Goal: Task Accomplishment & Management: Complete application form

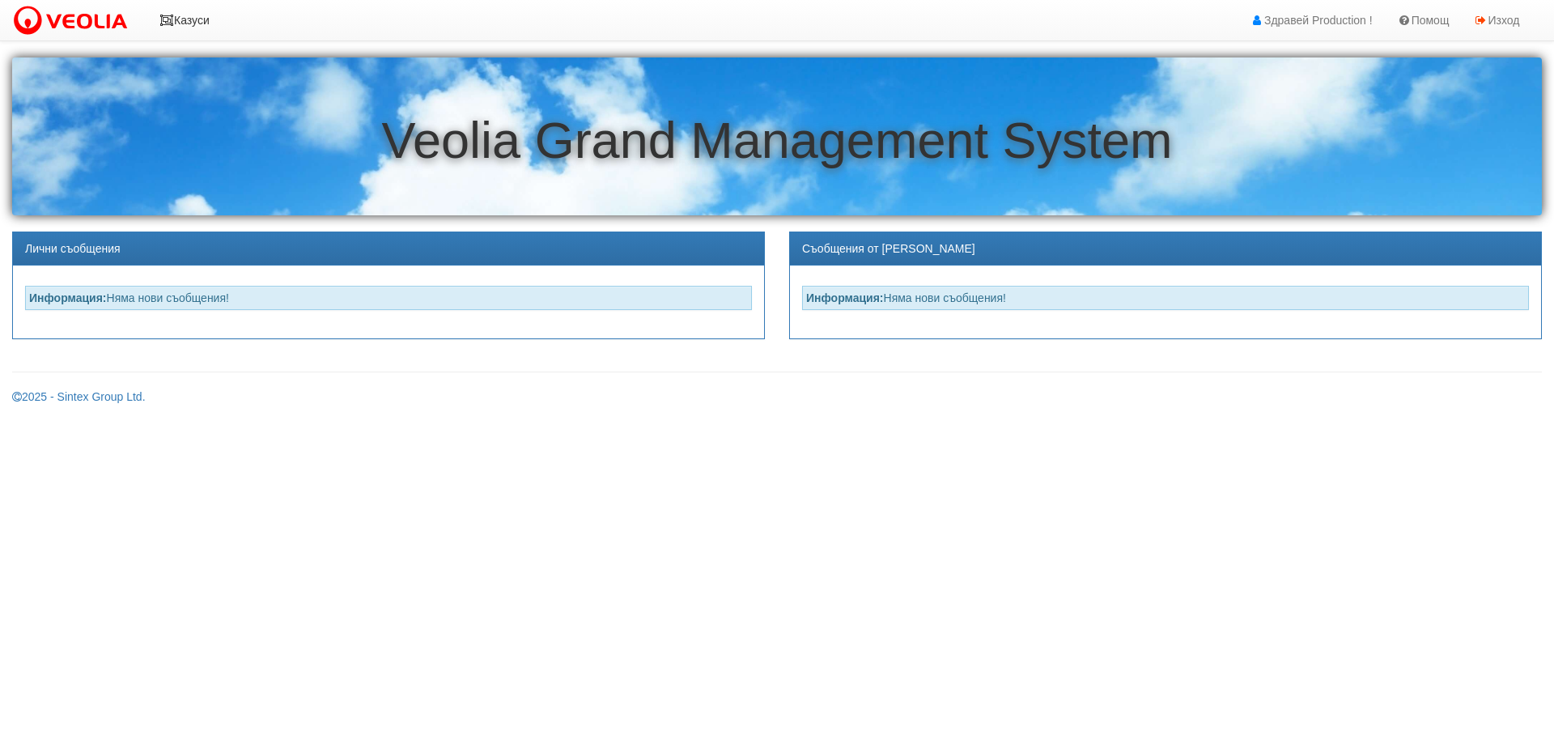
click at [193, 15] on link "Казуси" at bounding box center [184, 20] width 74 height 40
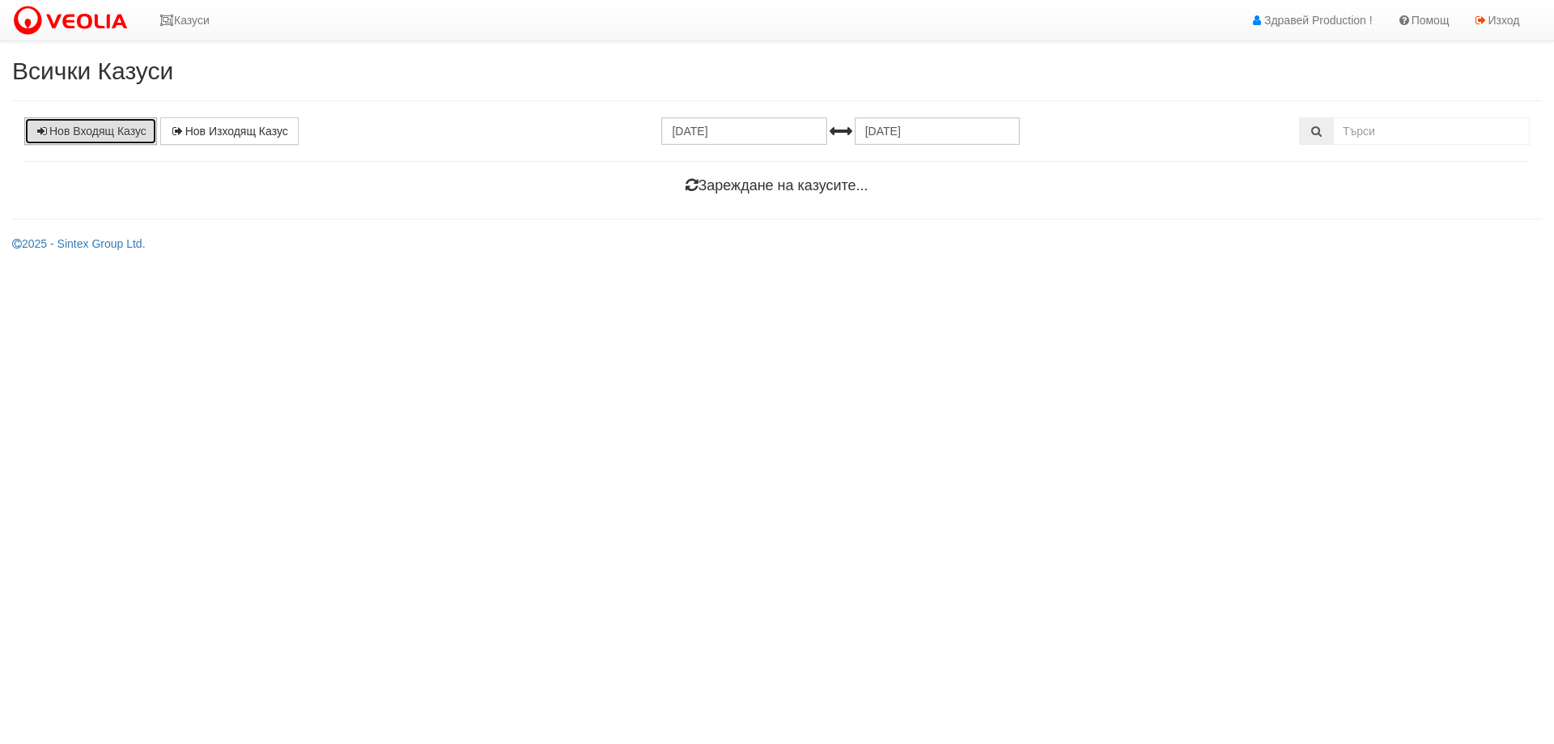
click at [142, 126] on link "Нов Входящ Казус" at bounding box center [90, 131] width 133 height 28
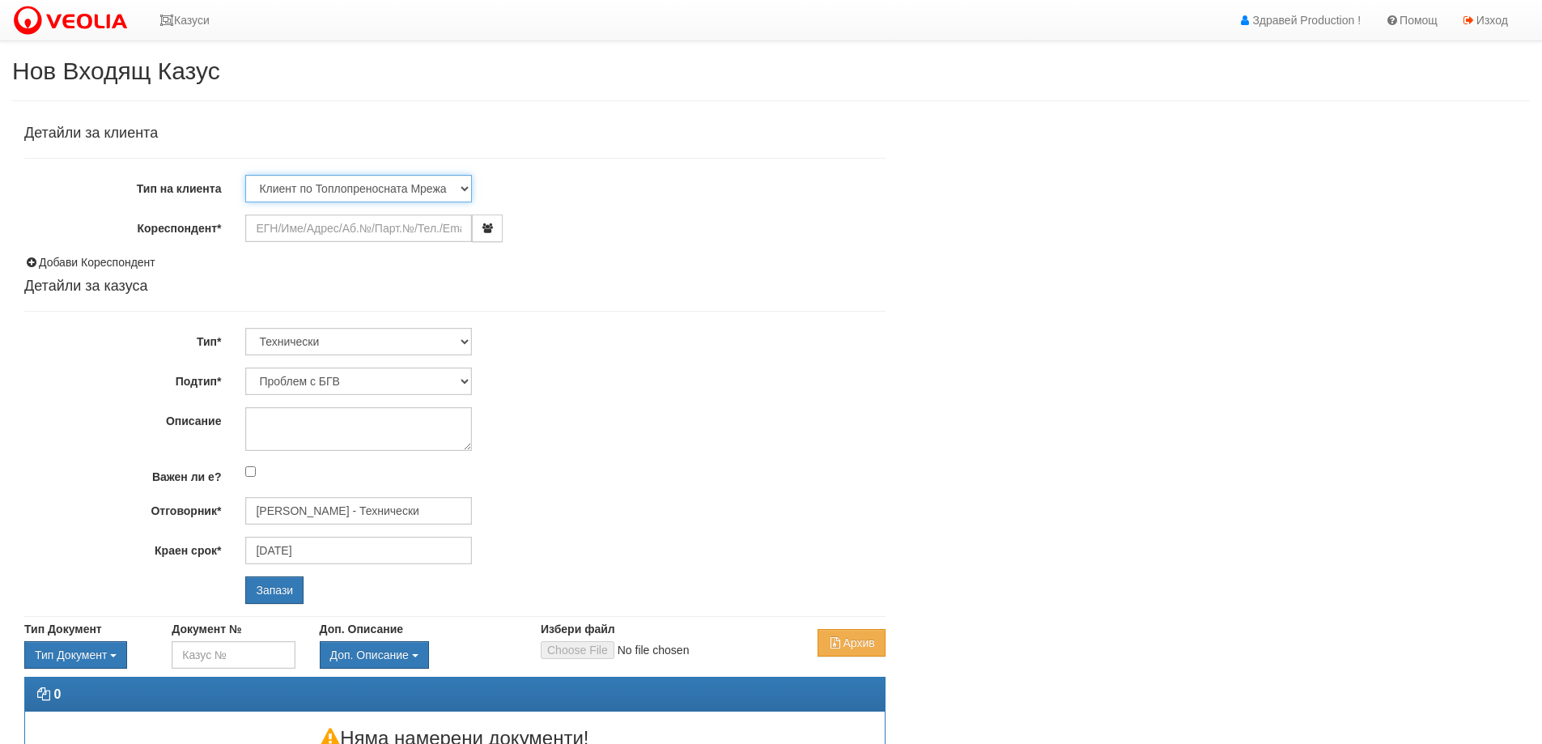
click at [300, 185] on select "Клиент по Топлопреносната Мрежа Институция Партньори Други" at bounding box center [358, 189] width 227 height 28
click at [345, 155] on div "Детайли за клиента Тип на клиента Клиент по Топлопреносната Мрежа Институция Па…" at bounding box center [454, 364] width 861 height 478
click at [304, 226] on input "Кореспондент*" at bounding box center [358, 229] width 227 height 28
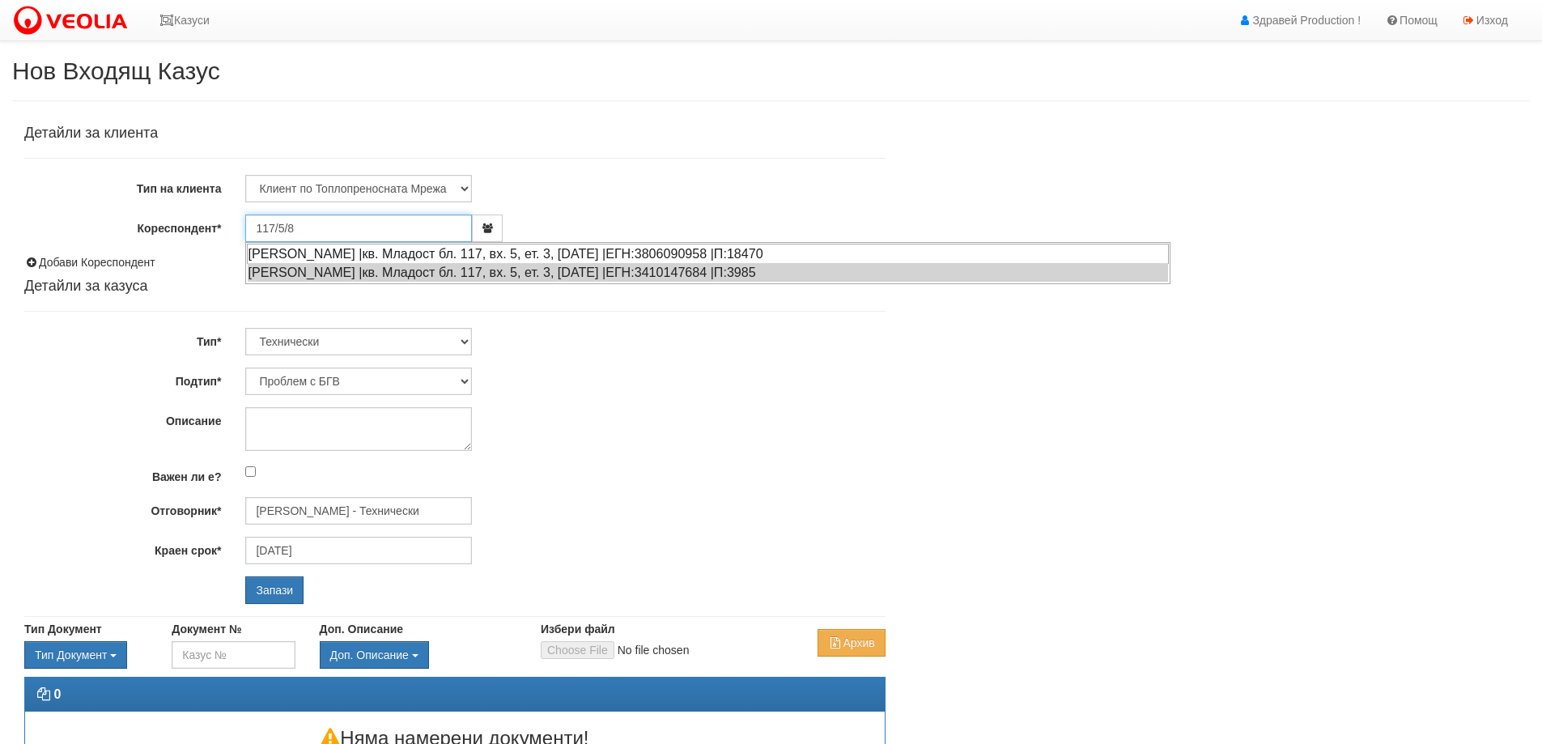
click at [442, 253] on div "АЛЕКСАНДРИНА НИКОЛОВА КУШЛЕВА |кв. Младост бл. 117, вх. 5, ет. 3, ап. 8 |ЕГН:38…" at bounding box center [708, 254] width 922 height 20
type input "[PERSON_NAME]"
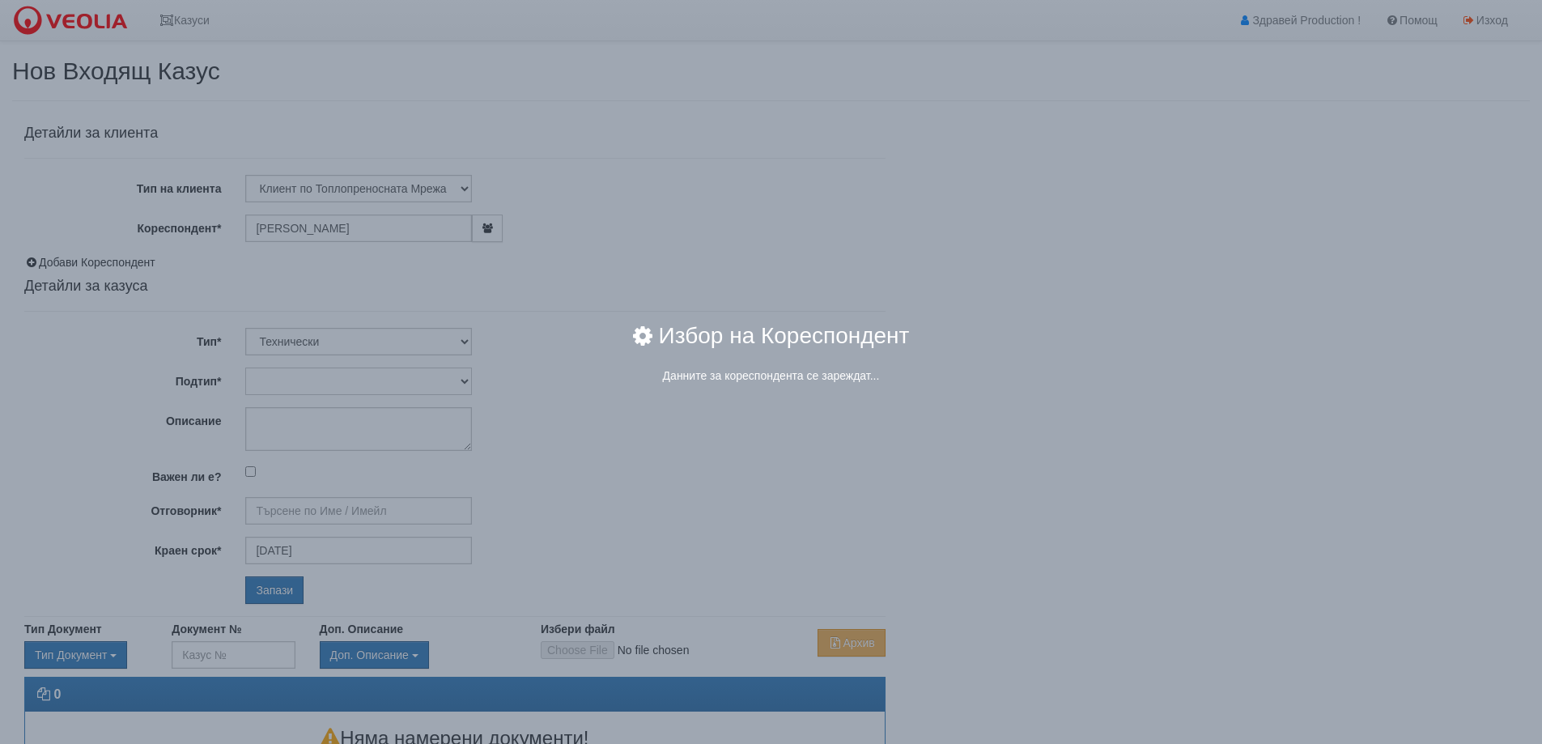
type input "[PERSON_NAME] - Технически"
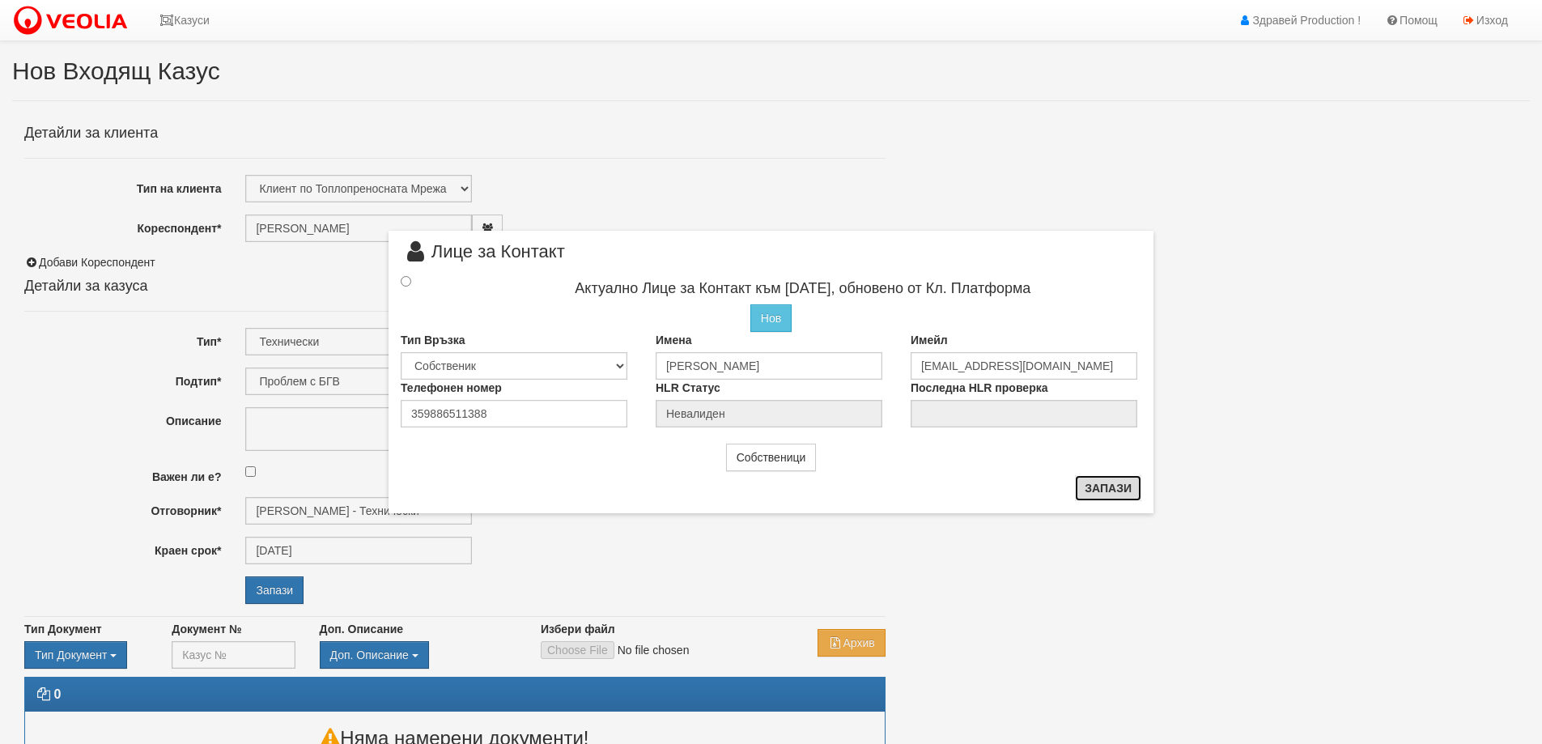
click at [1082, 482] on button "Запази" at bounding box center [1108, 488] width 66 height 26
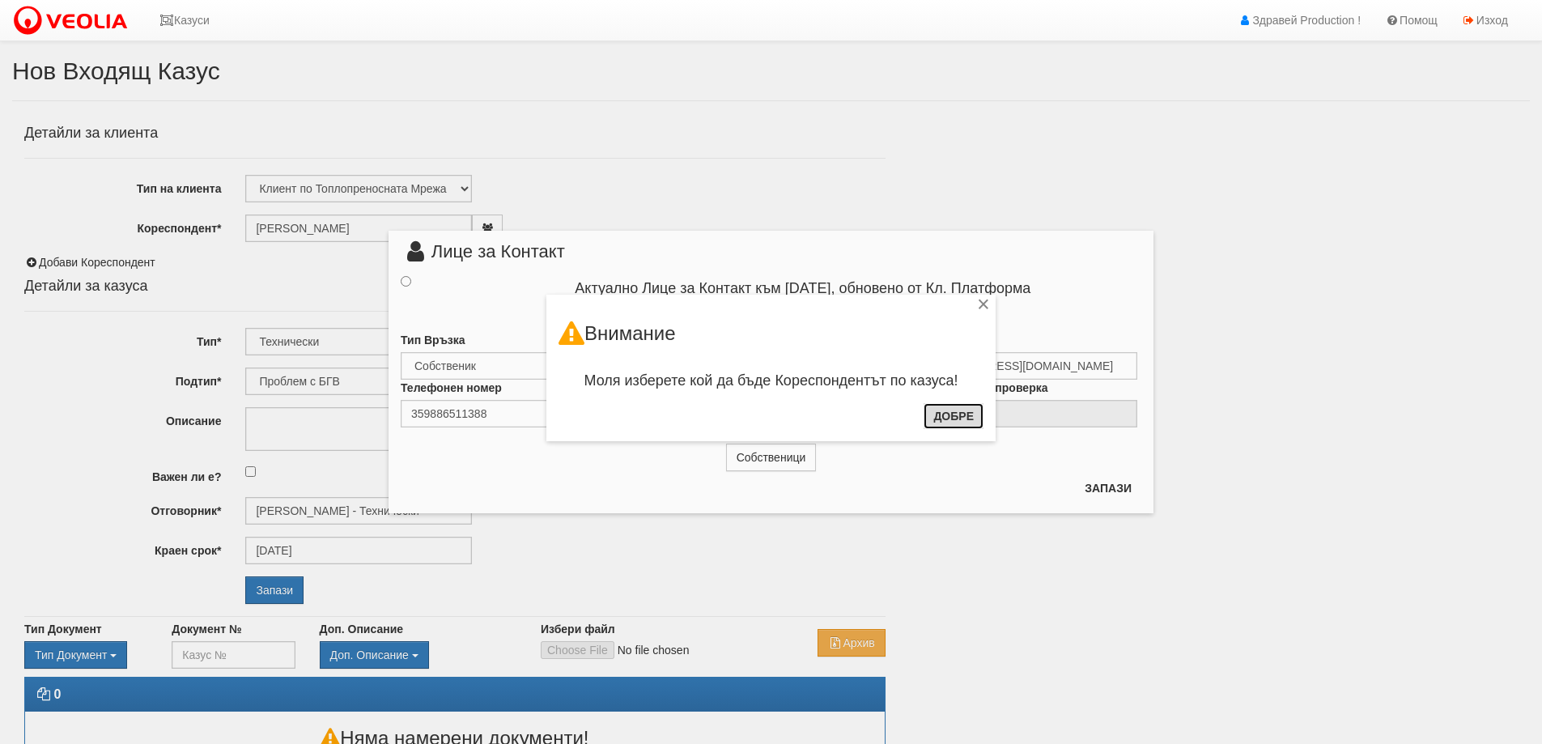
click at [943, 415] on button "Добре" at bounding box center [954, 416] width 60 height 26
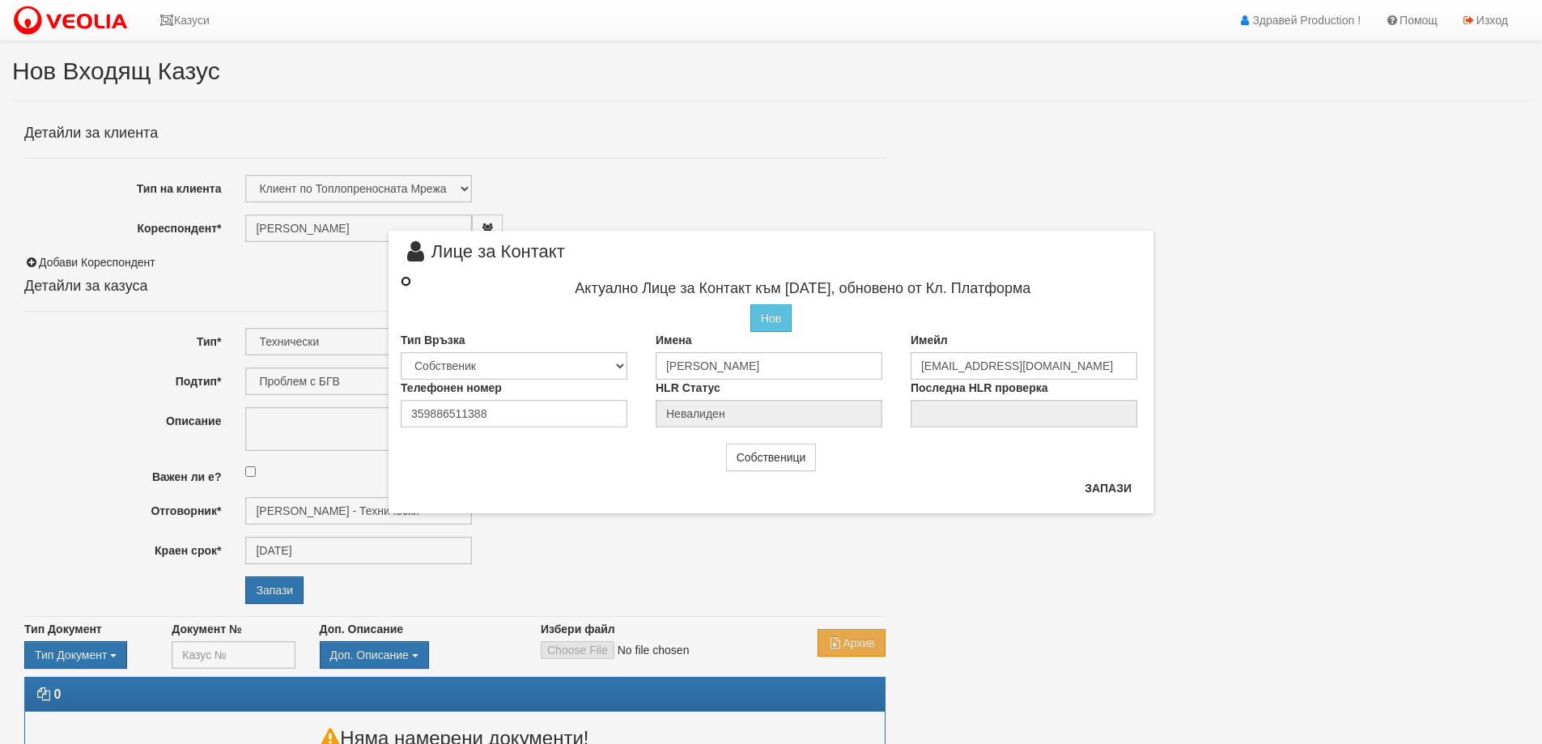
click at [405, 284] on input "radio" at bounding box center [406, 281] width 11 height 11
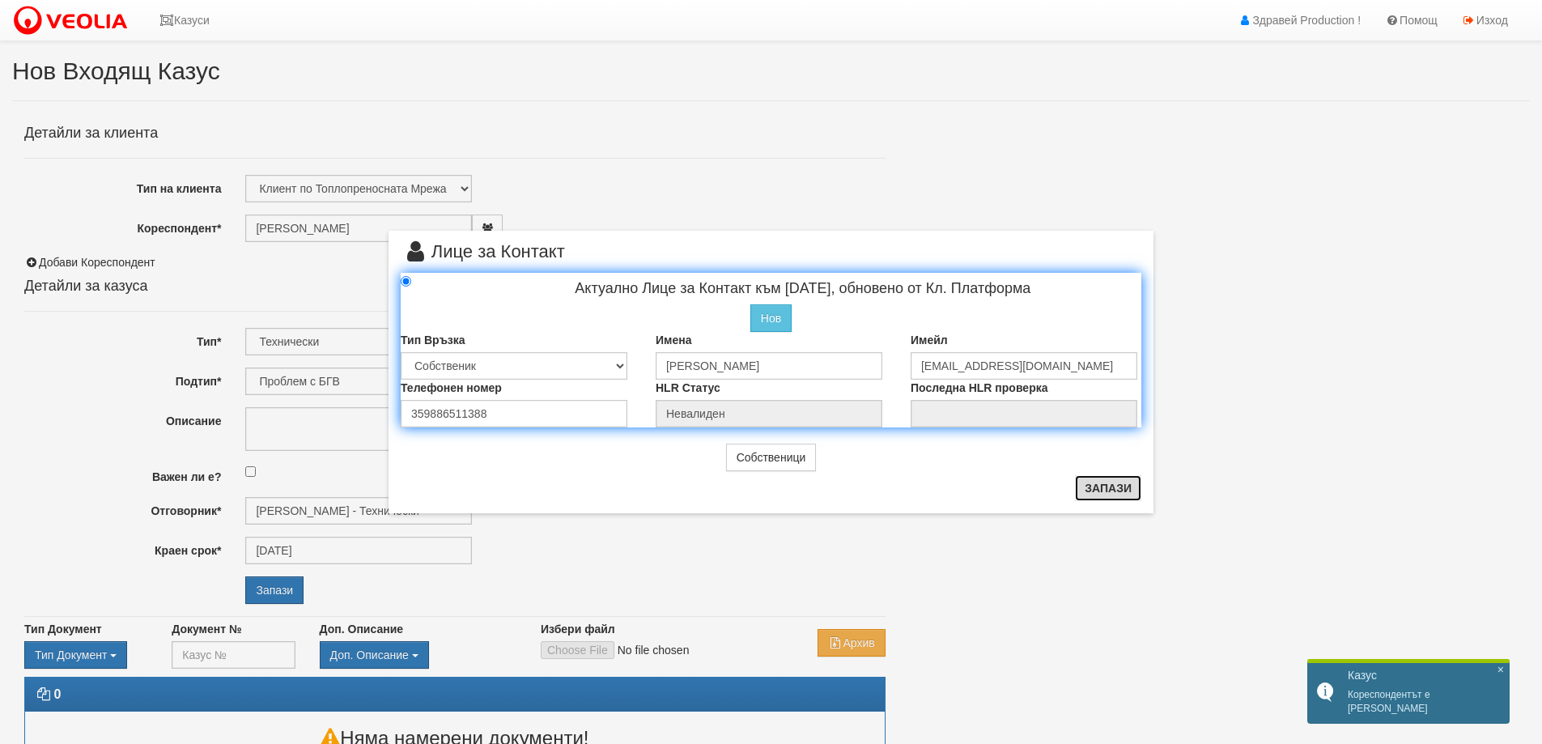
click at [1090, 489] on button "Запази" at bounding box center [1108, 488] width 66 height 26
radio input "true"
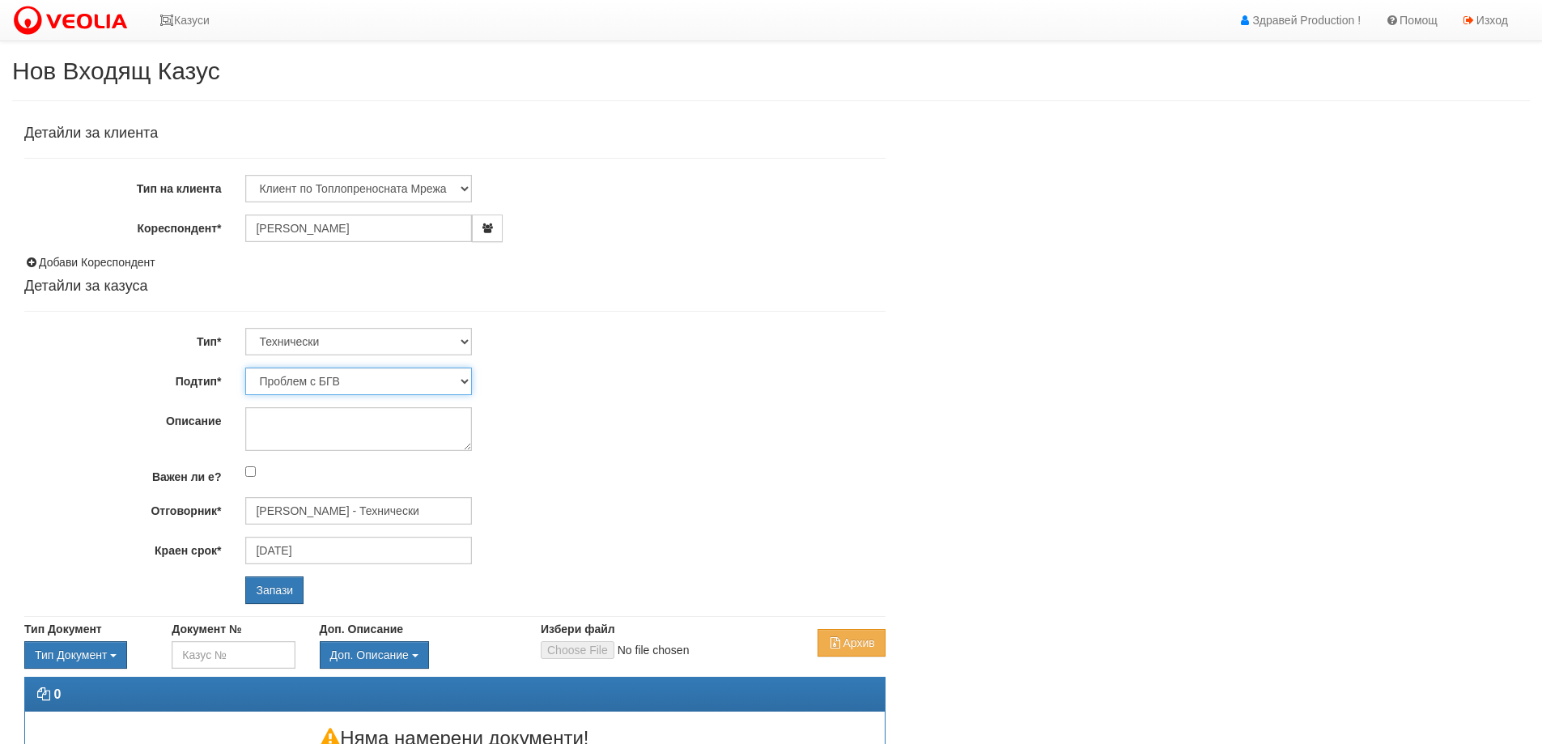
click at [342, 380] on select "Проблем с БГВ Теч ВОИ Теч БГВ Теч в АС Теч от водомер Проблем в АС Интервенция …" at bounding box center [358, 382] width 227 height 28
select select "Теч БГВ"
click at [245, 368] on select "Проблем с БГВ Теч ВОИ Теч БГВ Теч в АС Теч от водомер Проблем в АС Интервенция …" at bounding box center [358, 382] width 227 height 28
type input "[DATE]"
type input "[PERSON_NAME] - Технически"
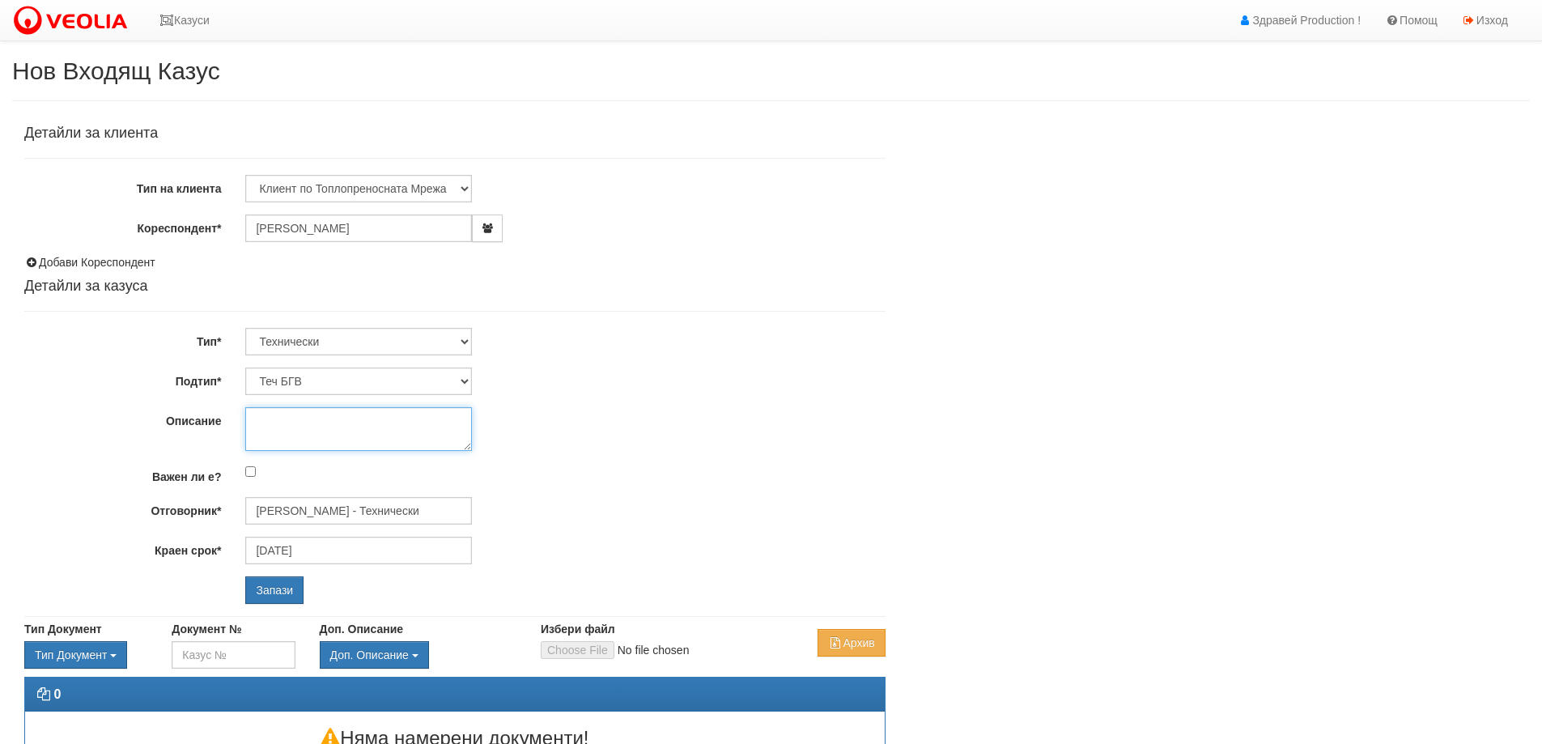
click at [299, 414] on textarea "Описание" at bounding box center [358, 429] width 227 height 44
type textarea "Спукан щранг на БГВ на етаж 3 на 1 метър над панела."
click at [252, 476] on input "Важен ли е?" at bounding box center [250, 471] width 11 height 11
checkbox input "true"
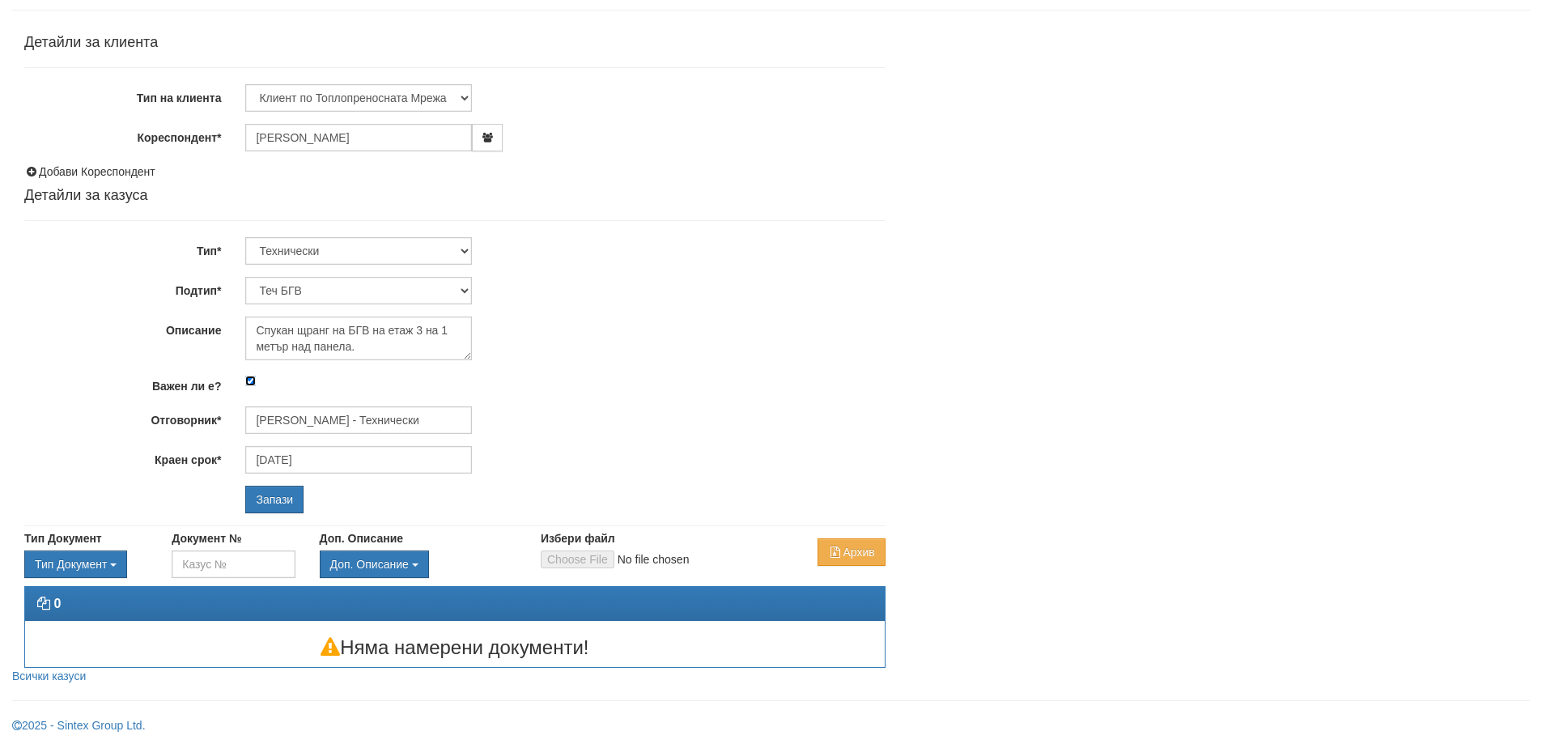
scroll to position [92, 0]
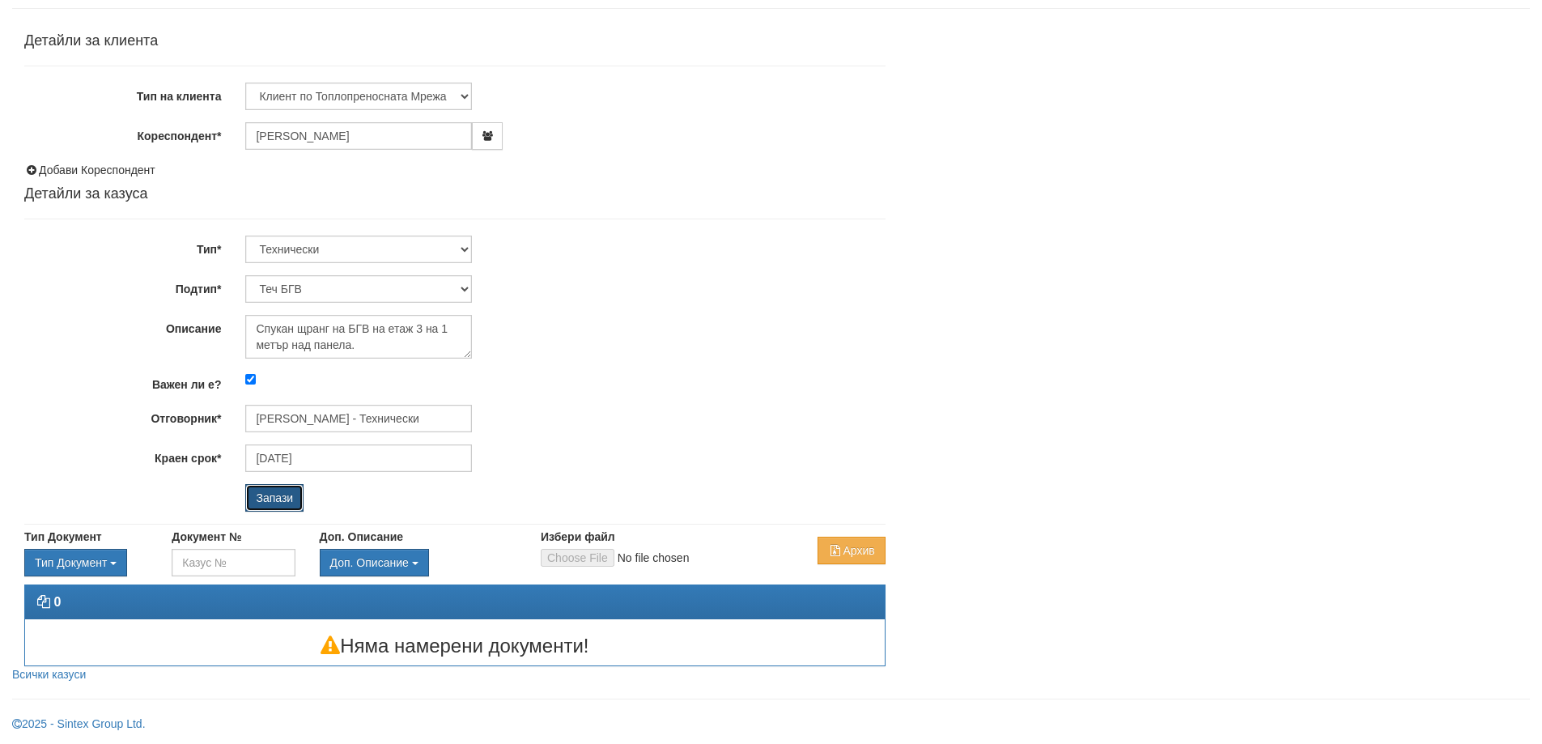
click at [284, 502] on input "Запази" at bounding box center [274, 498] width 58 height 28
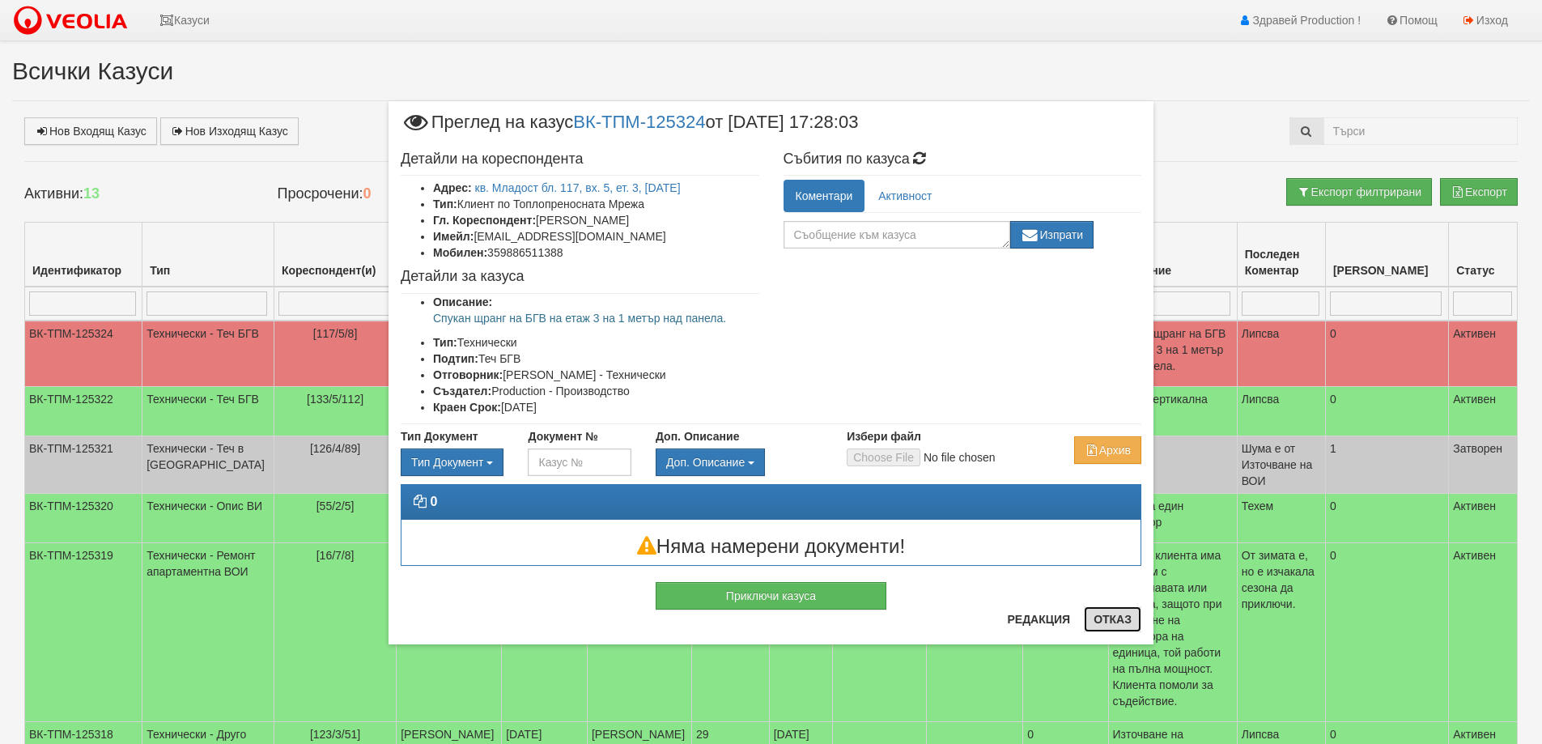
click at [1114, 616] on button "Отказ" at bounding box center [1112, 619] width 57 height 26
